Goal: Navigation & Orientation: Find specific page/section

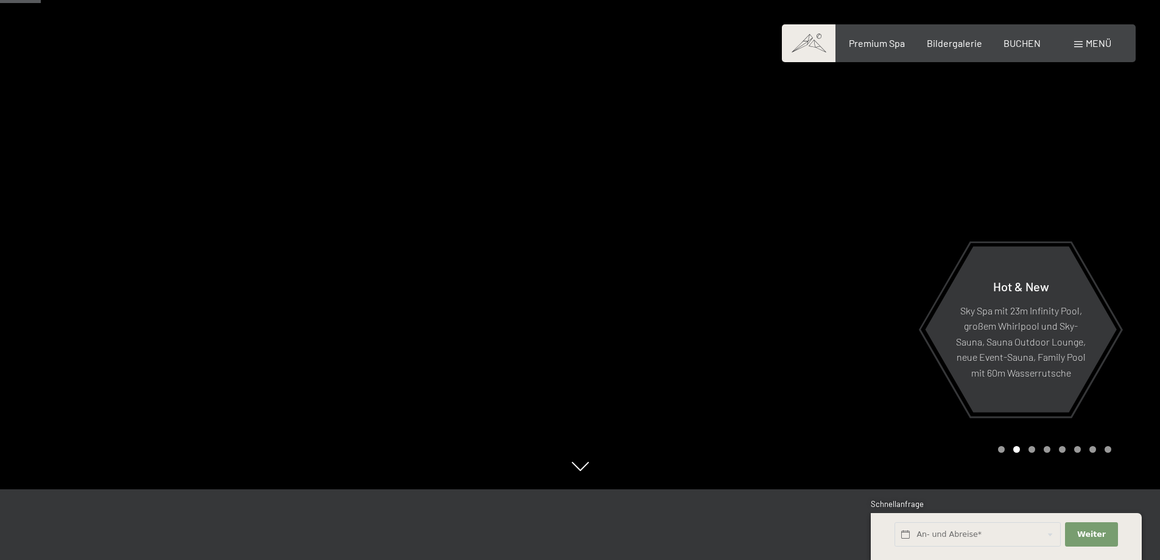
scroll to position [61, 0]
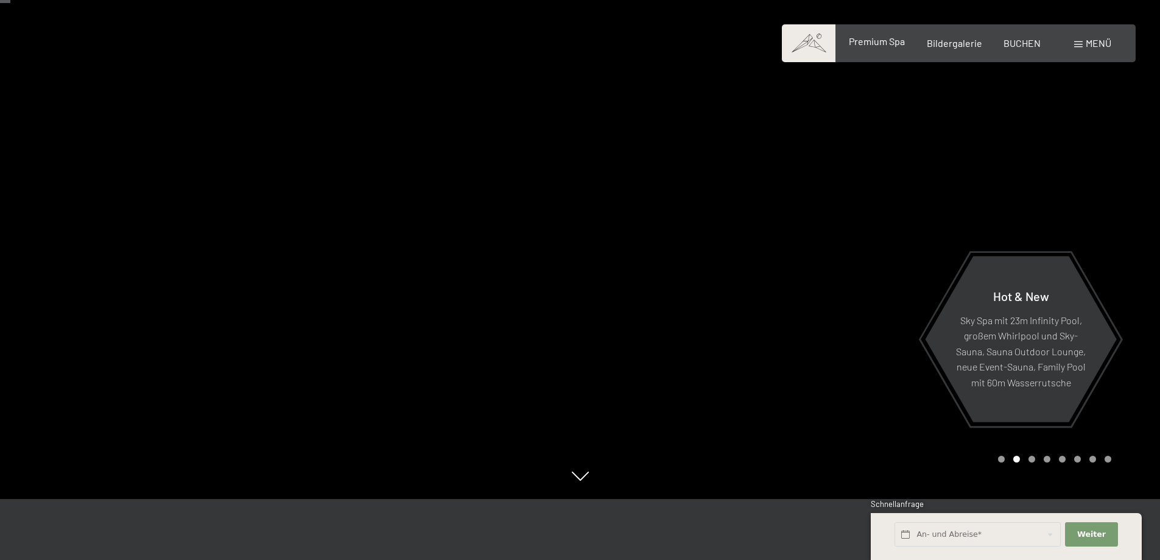
click at [881, 43] on span "Premium Spa" at bounding box center [877, 41] width 56 height 12
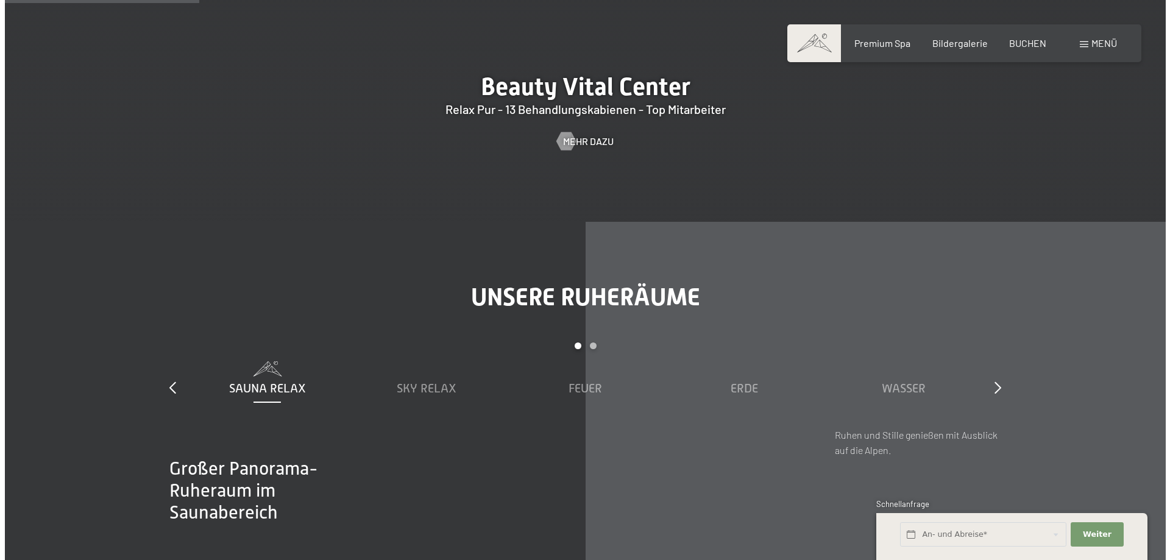
scroll to position [1279, 0]
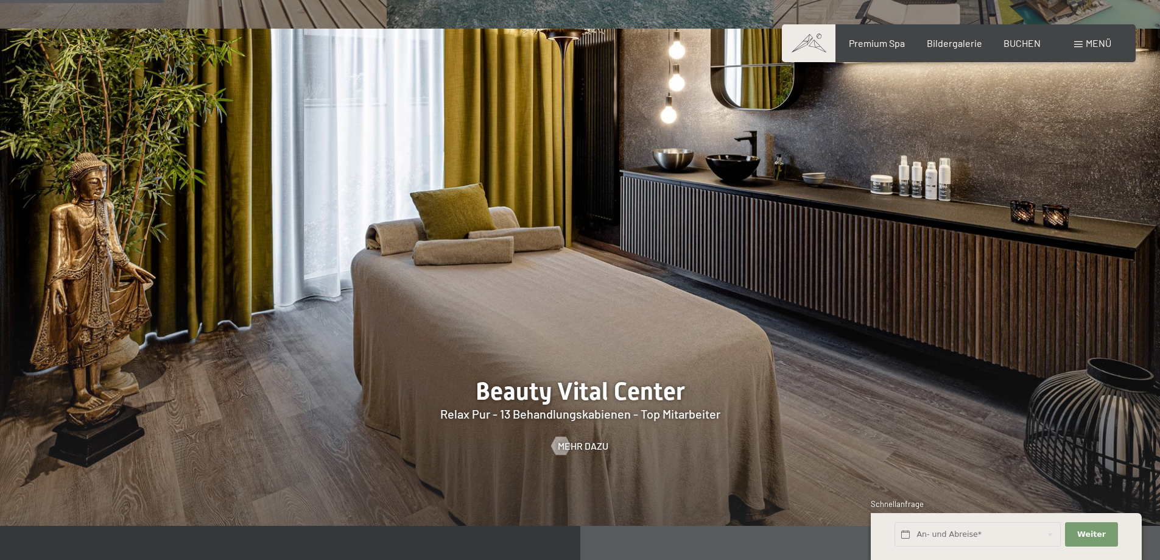
click at [1083, 44] on div "Menü" at bounding box center [1092, 43] width 37 height 13
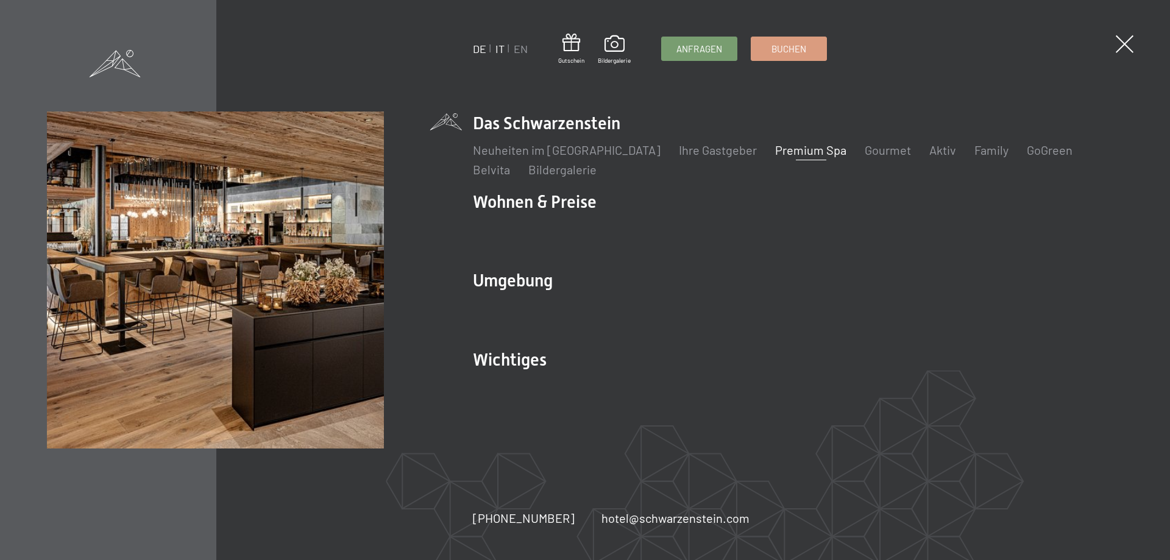
click at [502, 51] on link "IT" at bounding box center [499, 48] width 9 height 13
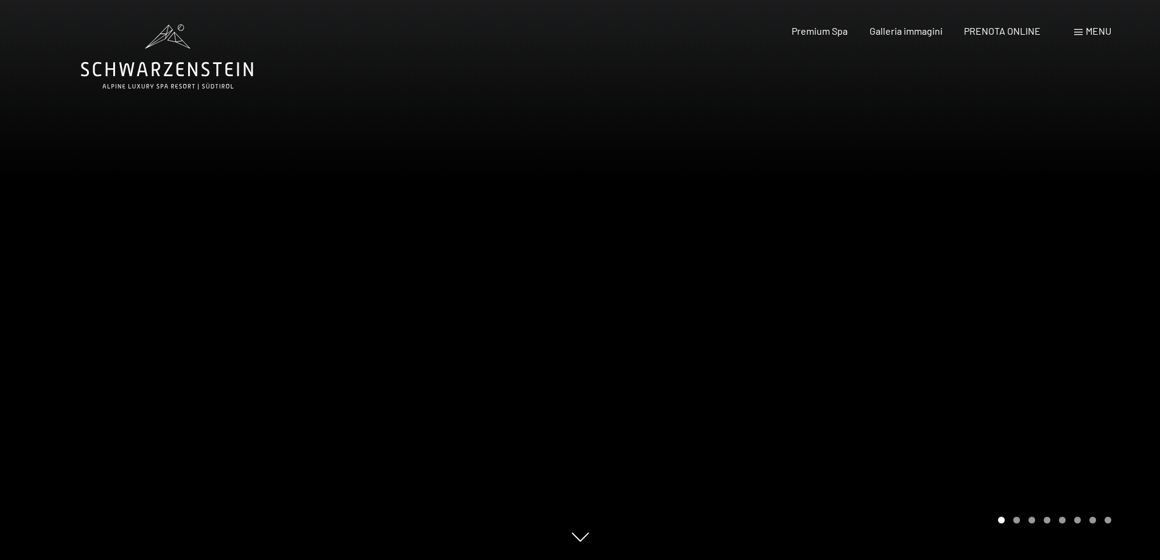
click at [1090, 35] on span "Menu" at bounding box center [1099, 31] width 26 height 12
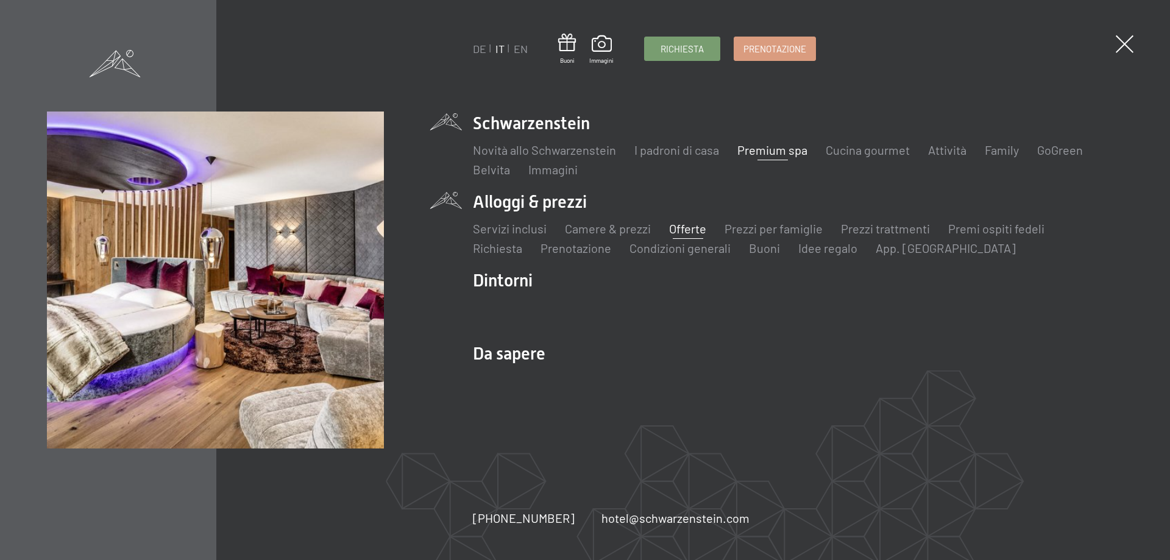
click at [689, 227] on link "Offerte" at bounding box center [687, 228] width 37 height 15
